Goal: Use online tool/utility: Utilize a website feature to perform a specific function

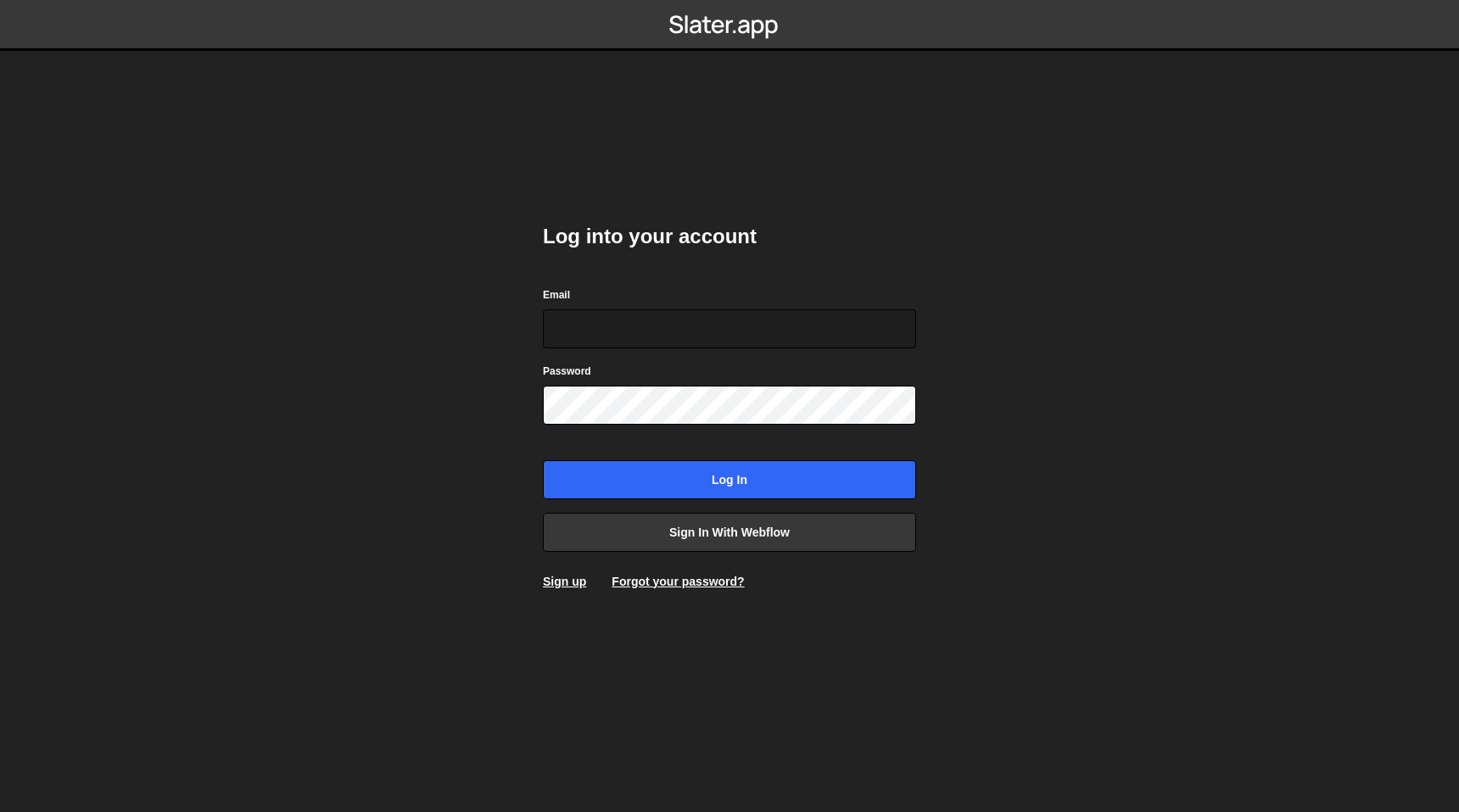
click at [730, 0] on com-1password-button at bounding box center [730, 0] width 0 height 0
type input "nick@eastcreatives.nl"
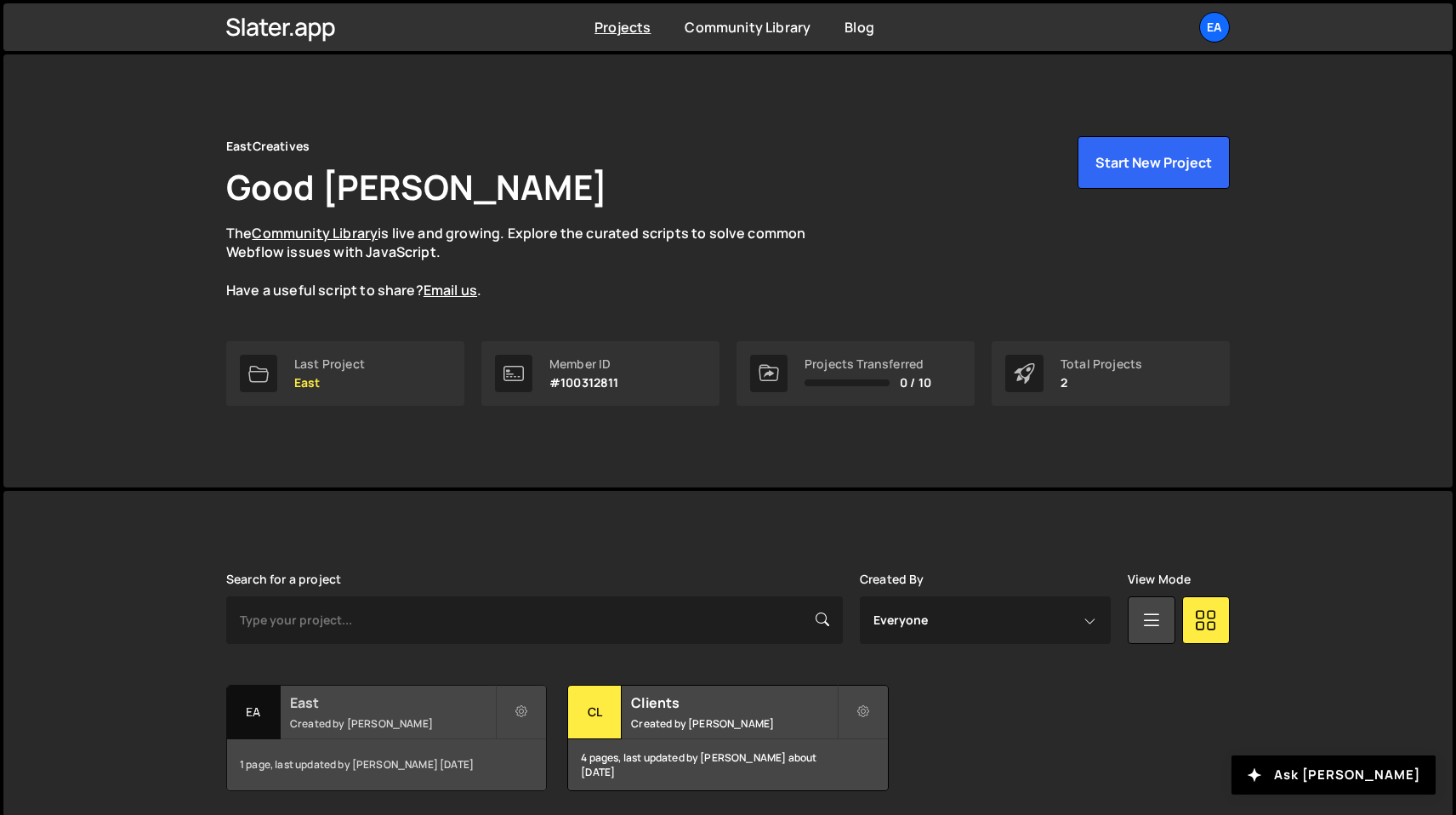
click at [384, 744] on div "1 page, last updated by Nick Elfvering 15 days ago" at bounding box center [386, 764] width 319 height 51
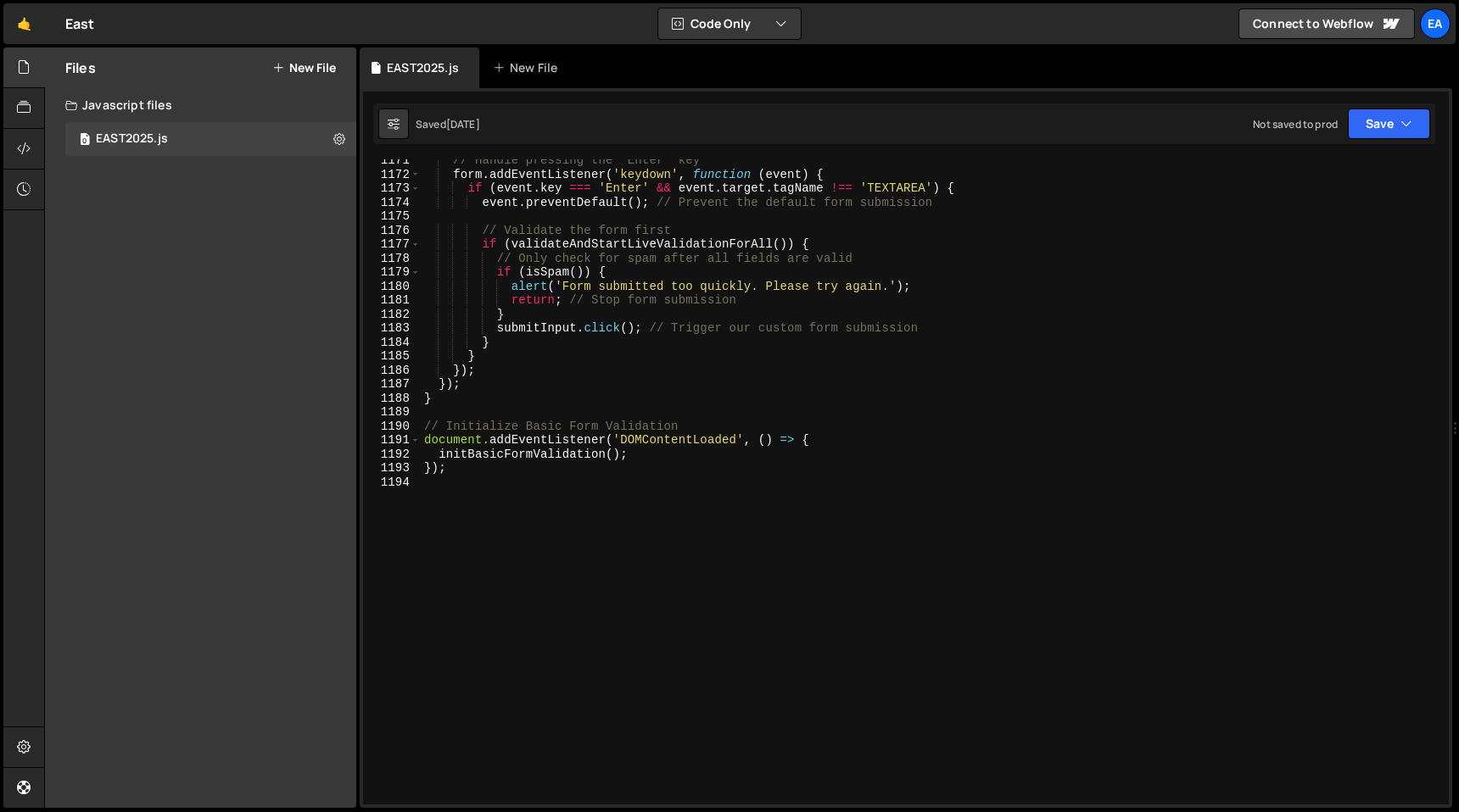
scroll to position [16372, 0]
click at [484, 497] on div "// Handle pressing the "Enter" key form . addEventListener ( 'keydown' , functi…" at bounding box center [931, 489] width 1022 height 673
type textarea "//MASONRY GRID//"
paste textarea "});"
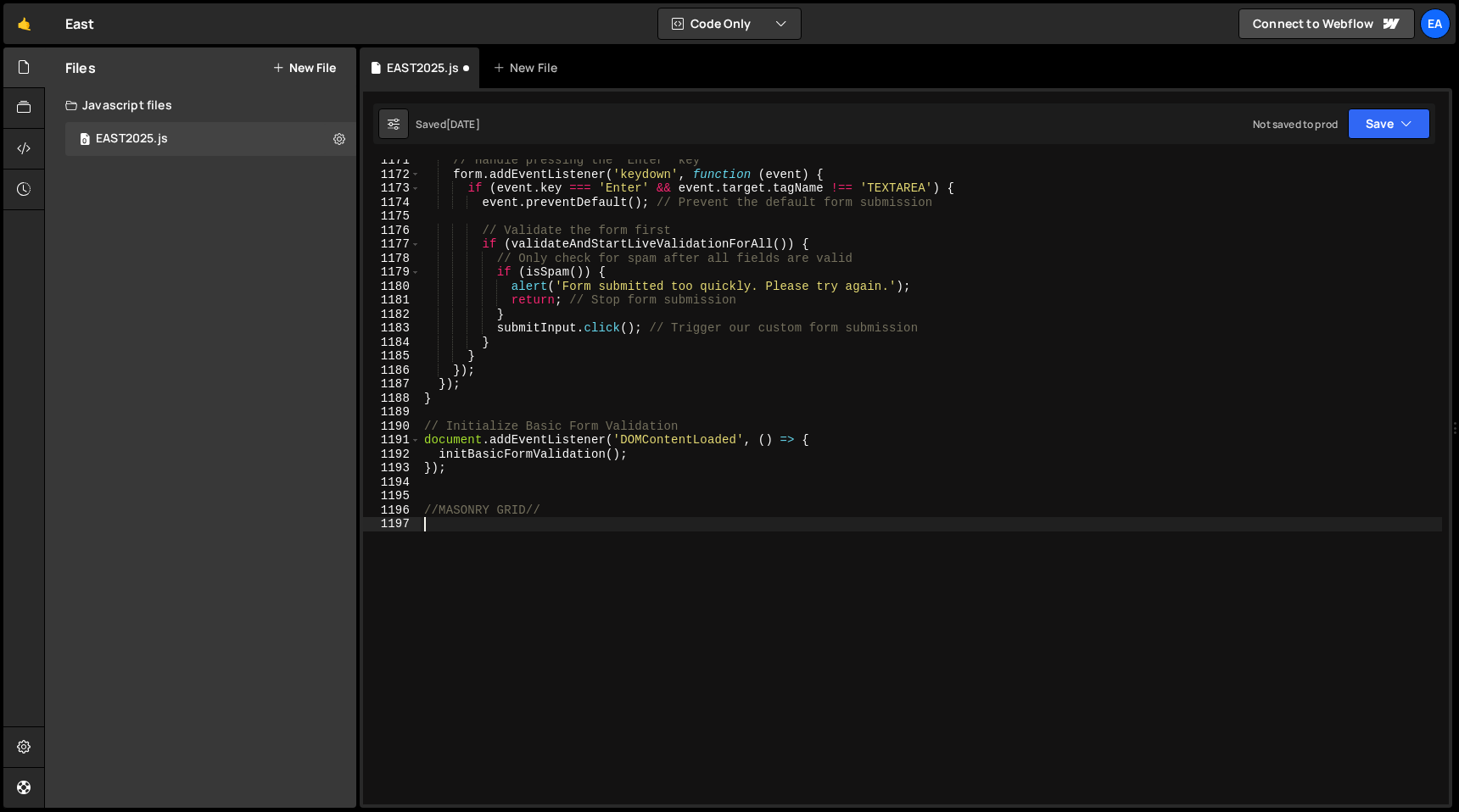
scroll to position [17372, 0]
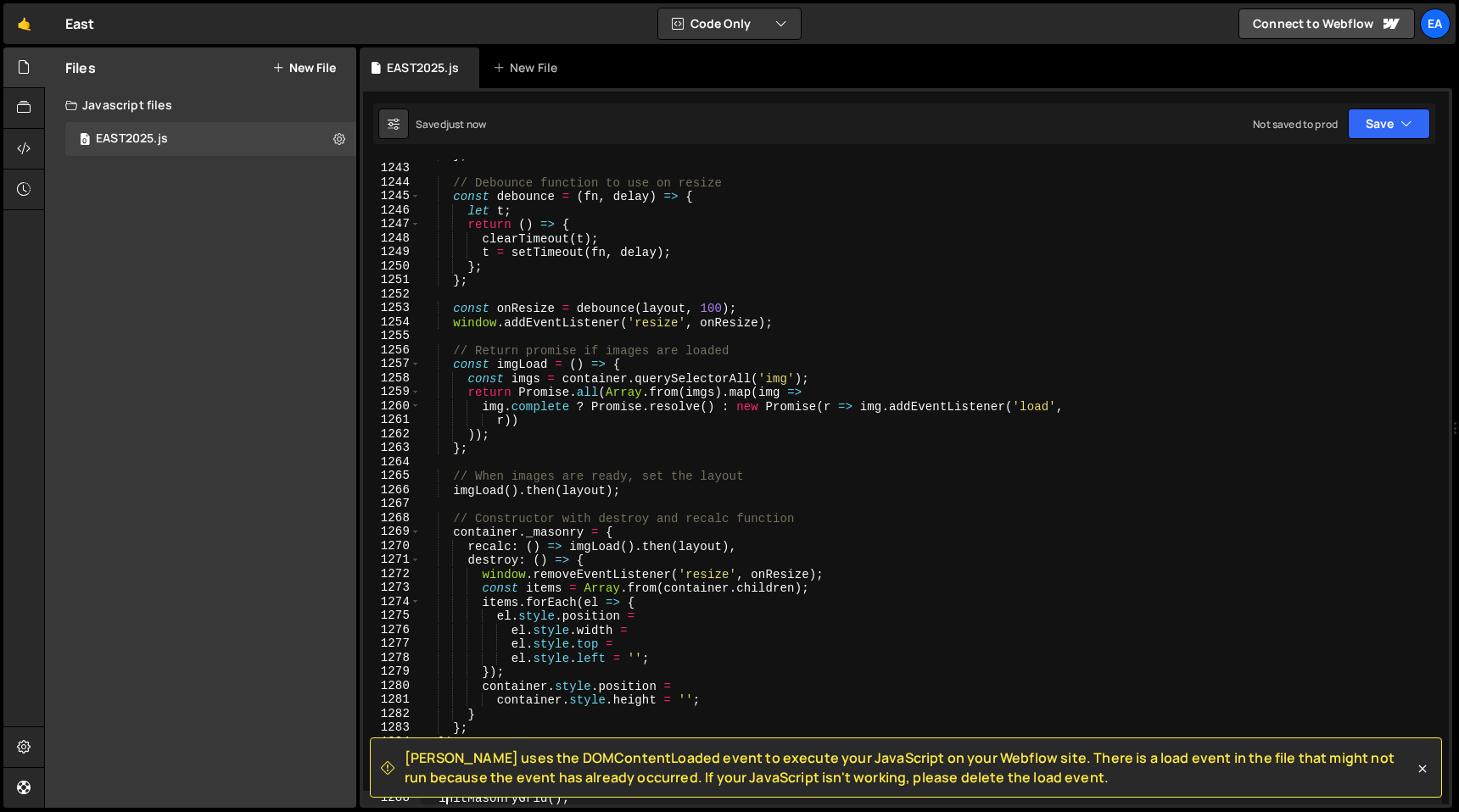
type textarea "initMasonryGrid();"
